Goal: Check status: Check status

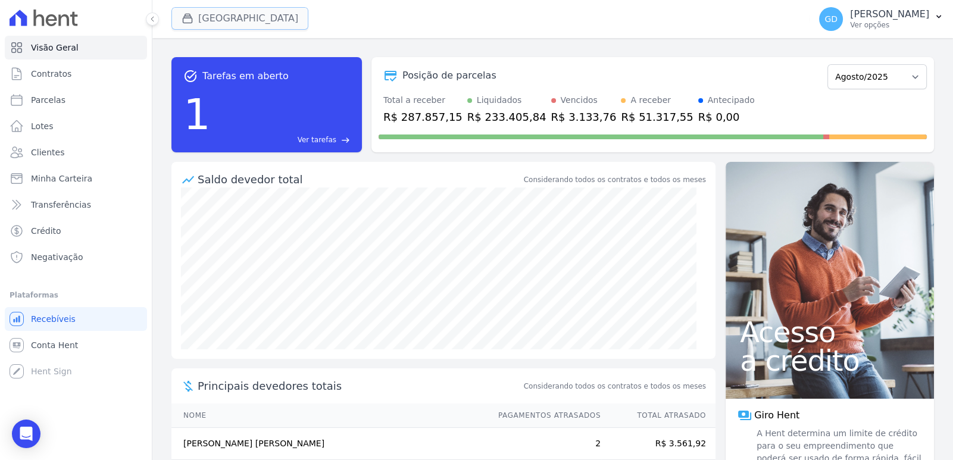
click at [267, 27] on button "[GEOGRAPHIC_DATA]" at bounding box center [239, 18] width 137 height 23
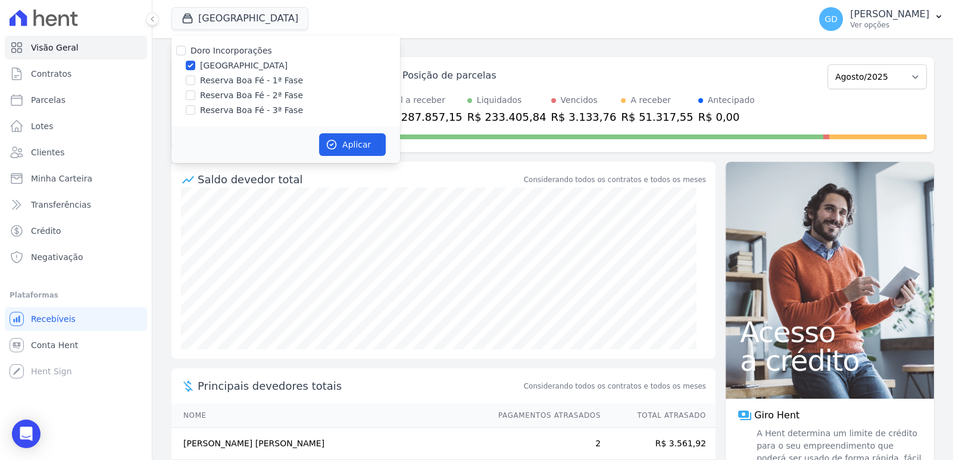
click at [254, 49] on label "Doro Incorporações" at bounding box center [232, 51] width 82 height 10
click at [186, 49] on input "Doro Incorporações" at bounding box center [181, 51] width 10 height 10
checkbox input "true"
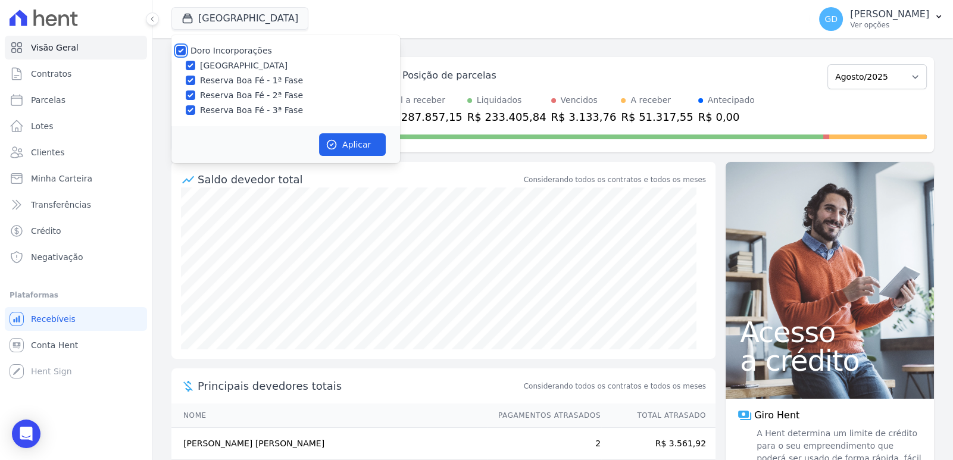
checkbox input "true"
click at [258, 57] on div "Doro Incorporações" at bounding box center [232, 51] width 82 height 13
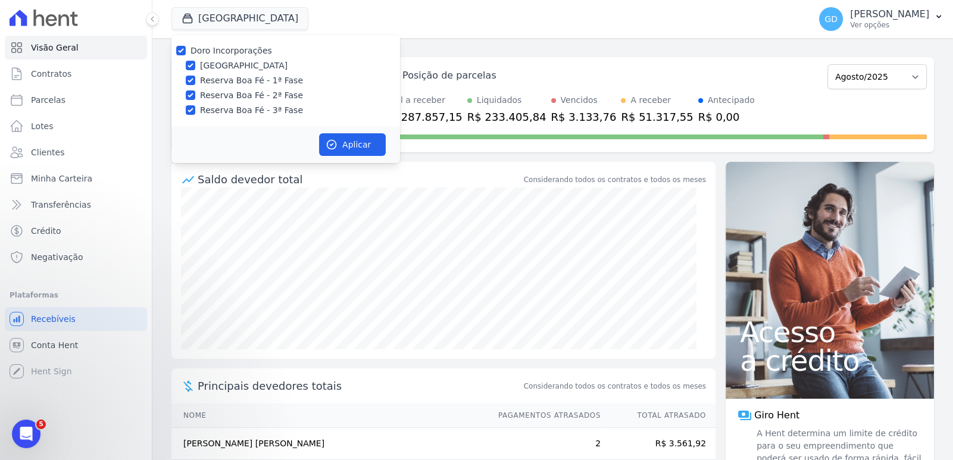
click at [260, 61] on label "[GEOGRAPHIC_DATA]" at bounding box center [244, 66] width 88 height 13
click at [195, 61] on input "[GEOGRAPHIC_DATA]" at bounding box center [191, 66] width 10 height 10
checkbox input "false"
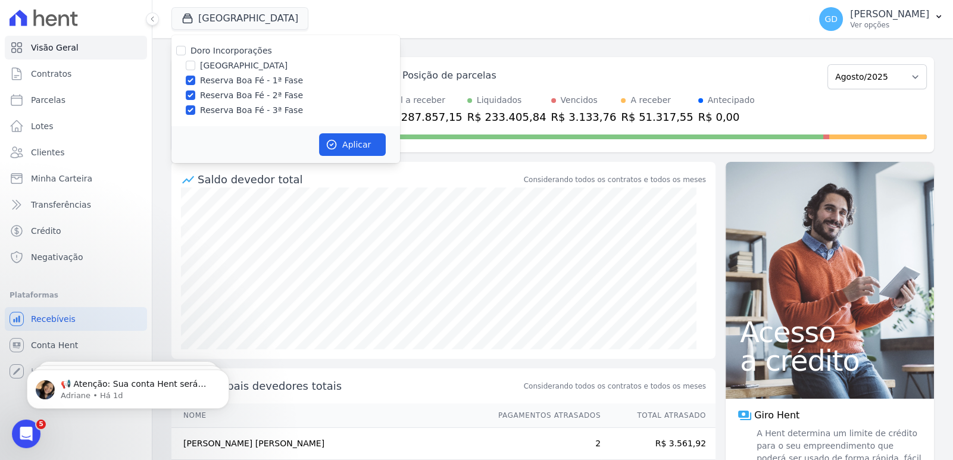
click at [260, 51] on label "Doro Incorporações" at bounding box center [232, 51] width 82 height 10
click at [186, 51] on input "Doro Incorporações" at bounding box center [181, 51] width 10 height 10
checkbox input "true"
click at [257, 54] on label "Doro Incorporações" at bounding box center [232, 51] width 82 height 10
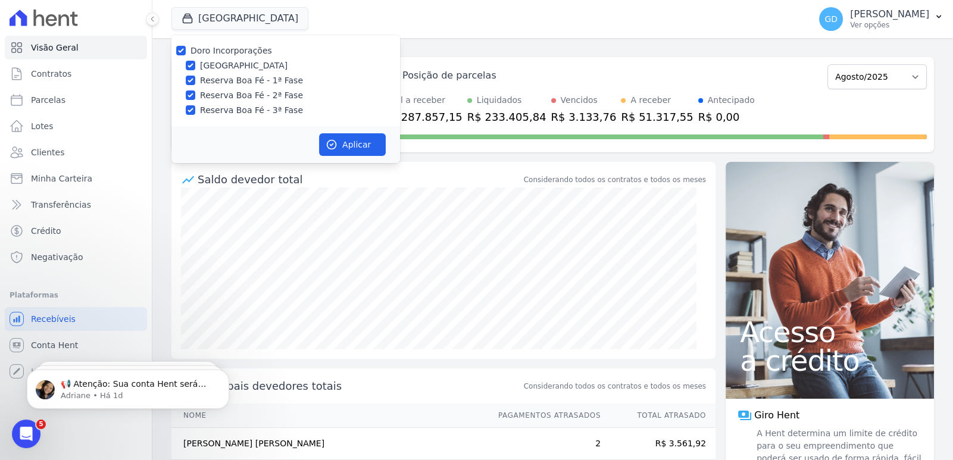
click at [186, 54] on input "Doro Incorporações" at bounding box center [181, 51] width 10 height 10
checkbox input "false"
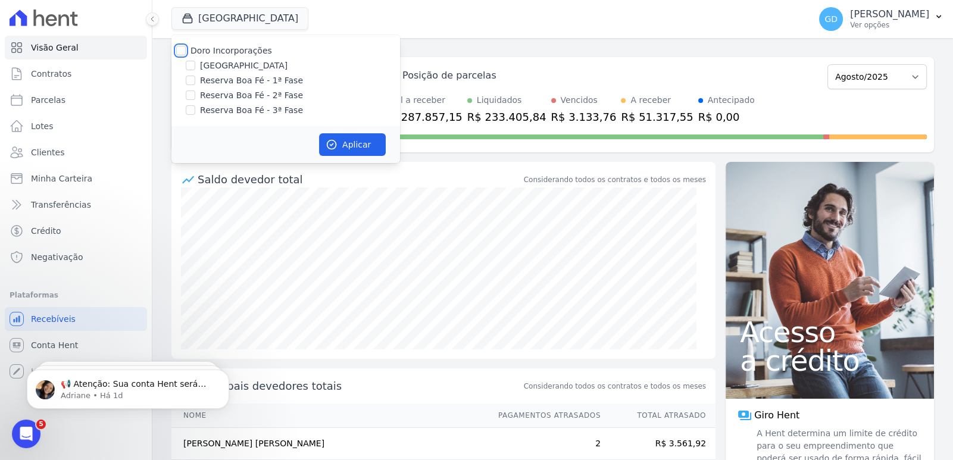
checkbox input "false"
click at [266, 101] on label "Reserva Boa Fé - 2ª Fase" at bounding box center [251, 95] width 103 height 13
click at [195, 100] on input "Reserva Boa Fé - 2ª Fase" at bounding box center [191, 96] width 10 height 10
checkbox input "true"
click at [388, 161] on div "Aplicar" at bounding box center [285, 144] width 229 height 37
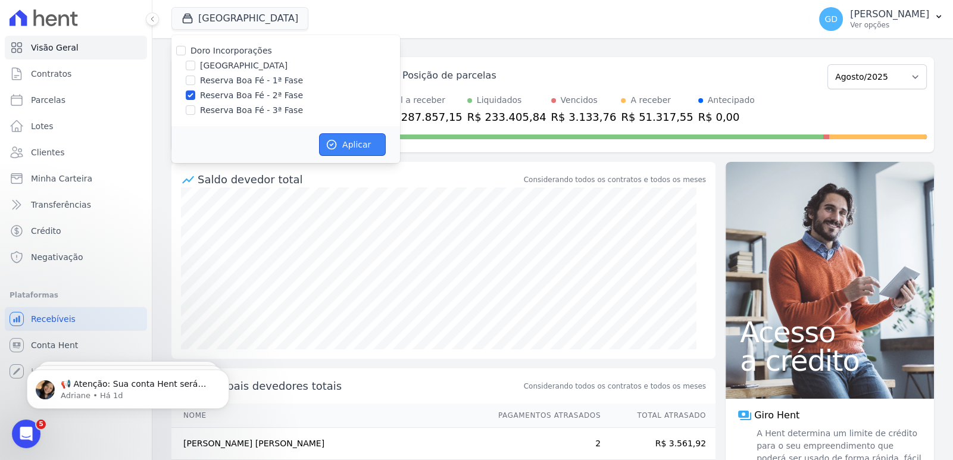
click at [374, 148] on button "Aplicar" at bounding box center [352, 144] width 67 height 23
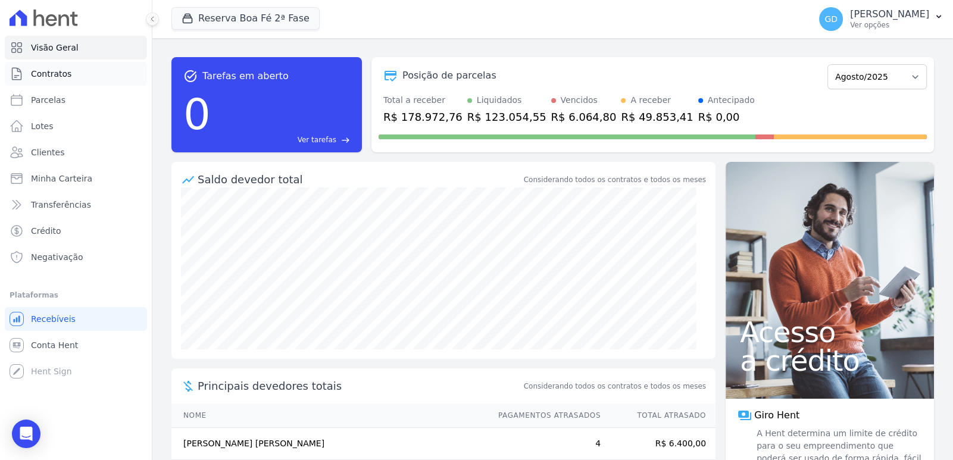
click at [91, 75] on link "Contratos" at bounding box center [76, 74] width 142 height 24
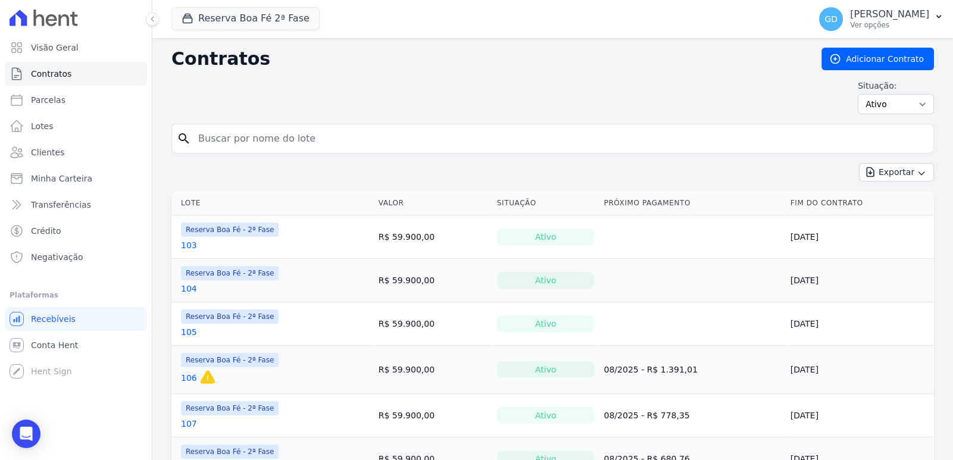
click at [439, 139] on input "search" at bounding box center [560, 139] width 738 height 24
type input "169"
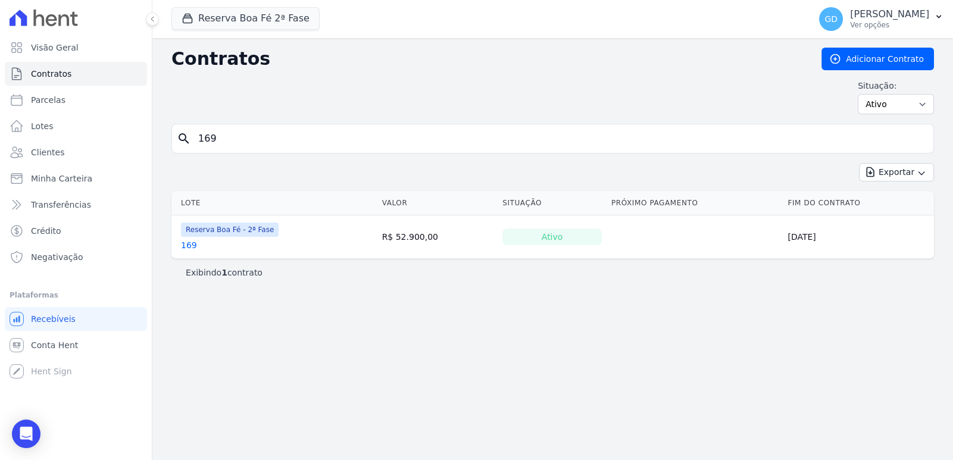
click at [191, 243] on link "169" at bounding box center [189, 245] width 16 height 12
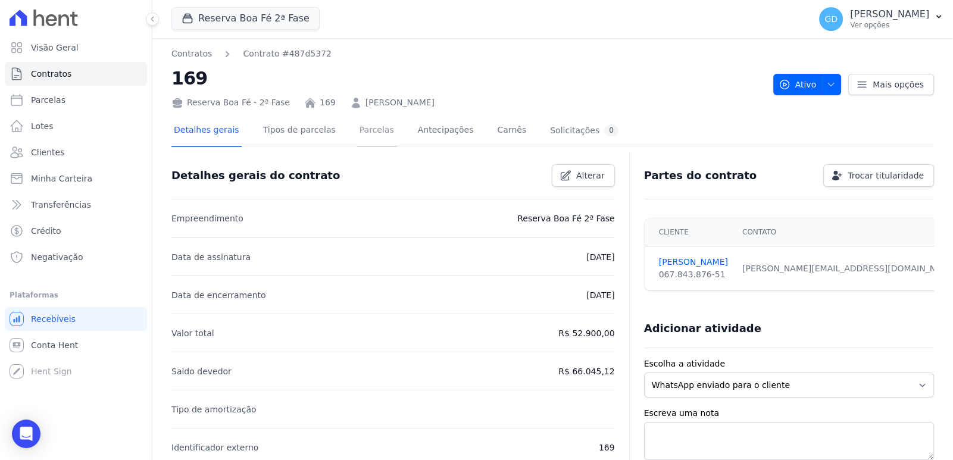
click at [357, 126] on link "Parcelas" at bounding box center [376, 132] width 39 height 32
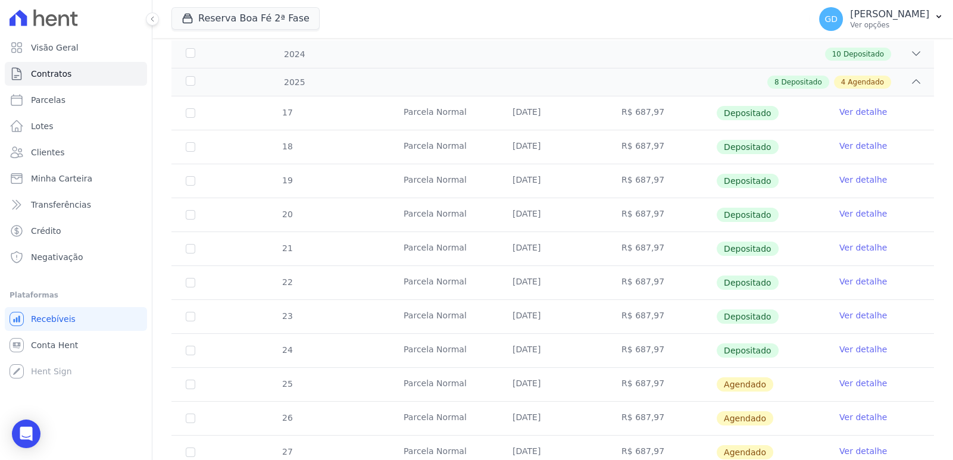
scroll to position [179, 0]
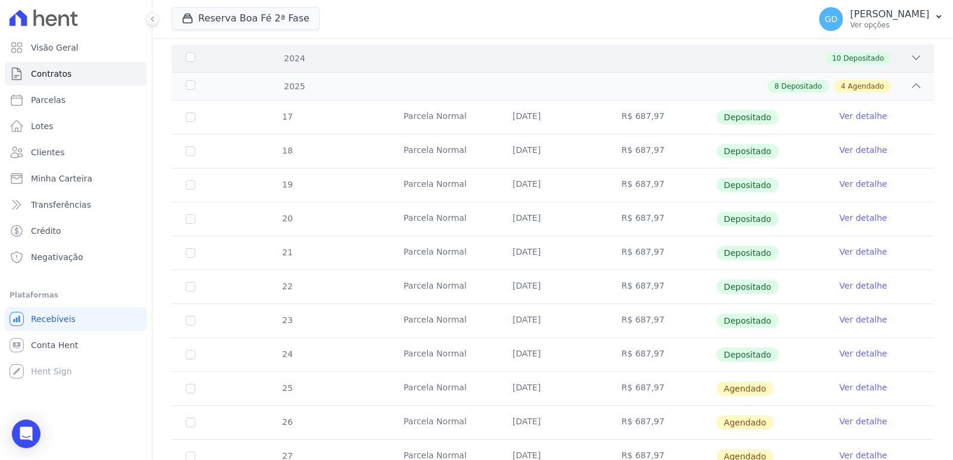
click at [666, 67] on div "2024 10 Depositado" at bounding box center [552, 58] width 763 height 27
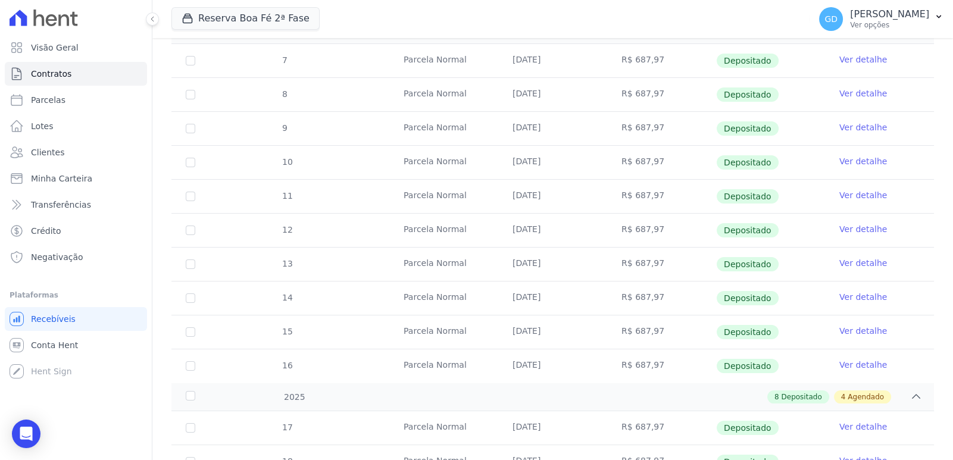
scroll to position [59, 0]
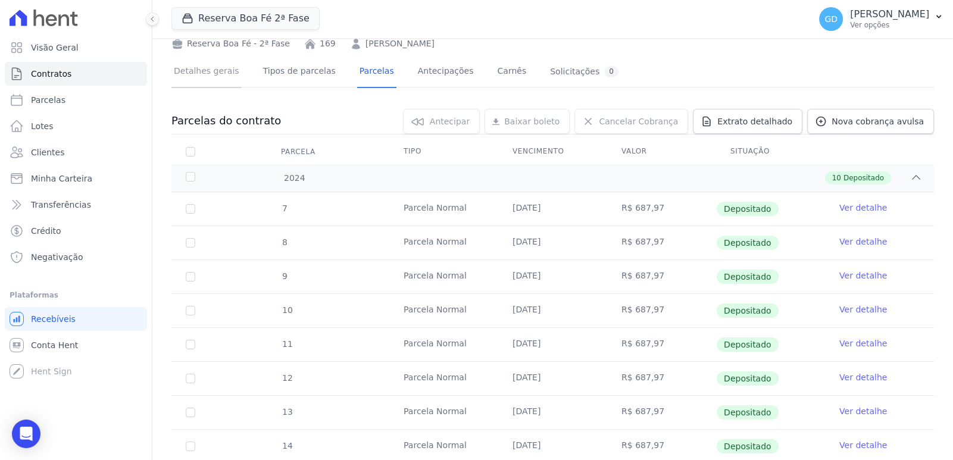
click at [191, 71] on link "Detalhes gerais" at bounding box center [206, 73] width 70 height 32
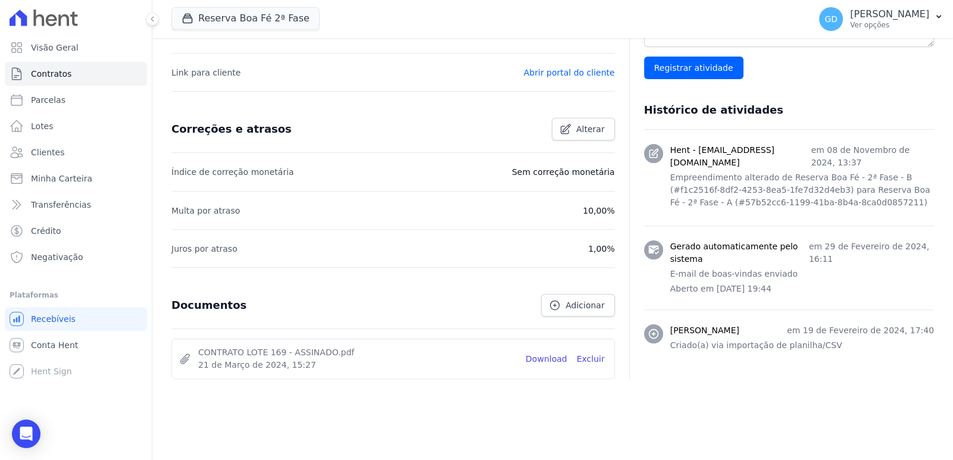
scroll to position [416, 0]
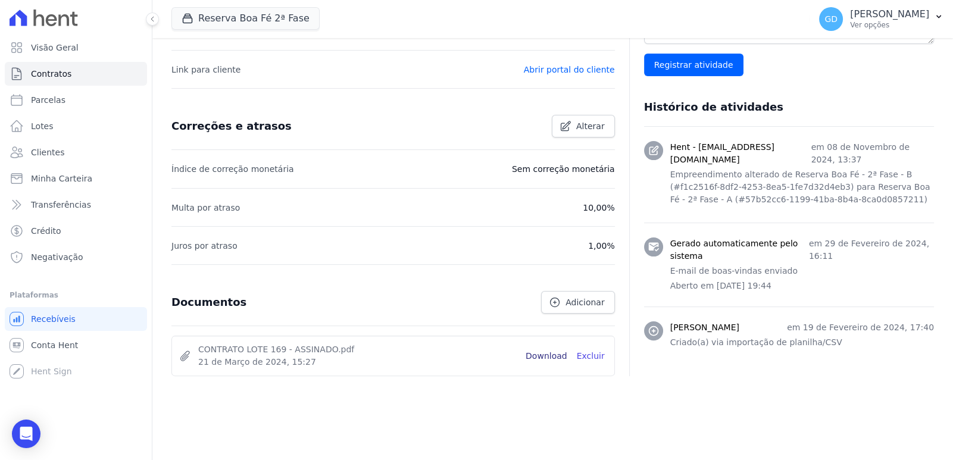
click at [558, 356] on link "Download" at bounding box center [547, 356] width 42 height 13
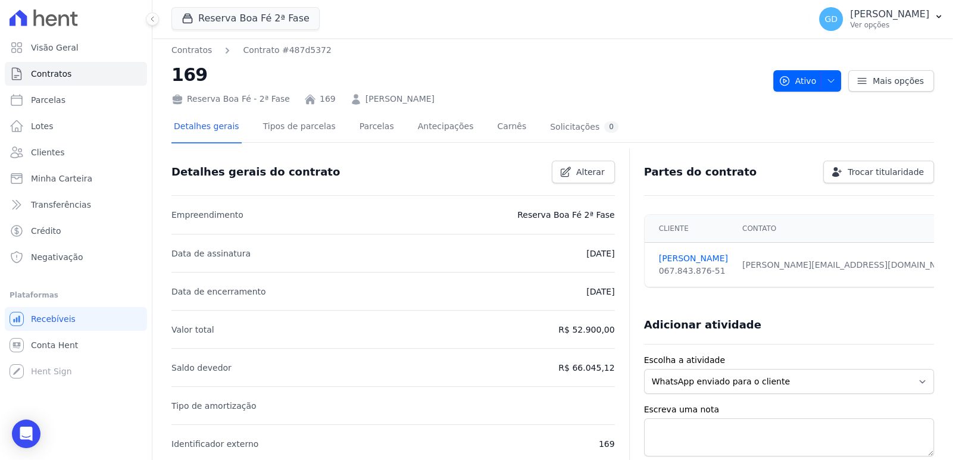
scroll to position [0, 0]
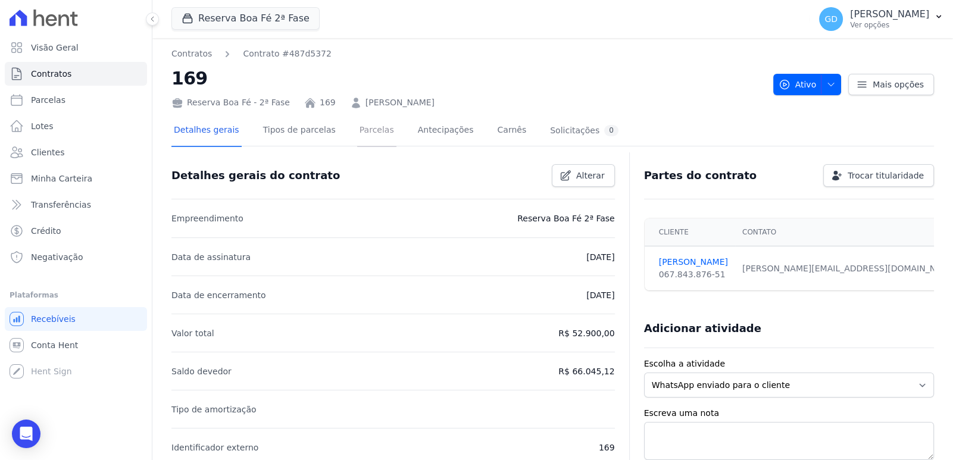
click at [361, 133] on link "Parcelas" at bounding box center [376, 132] width 39 height 32
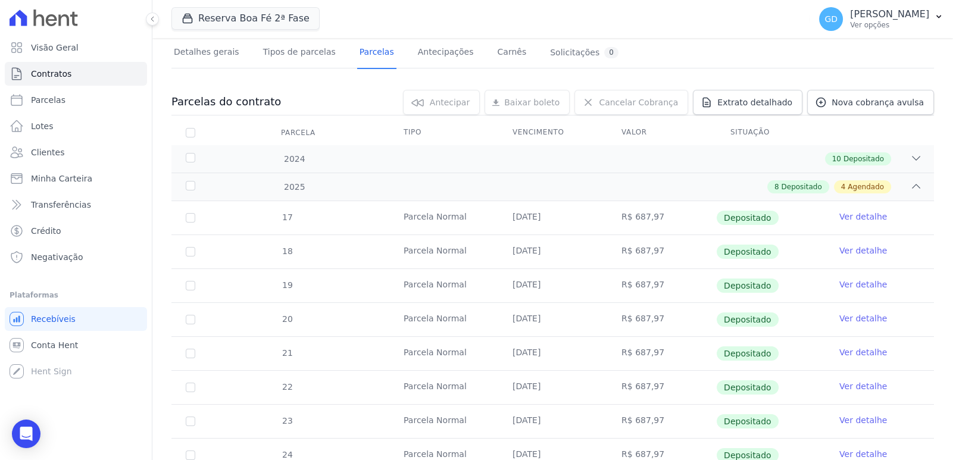
scroll to position [357, 0]
